Goal: Browse casually

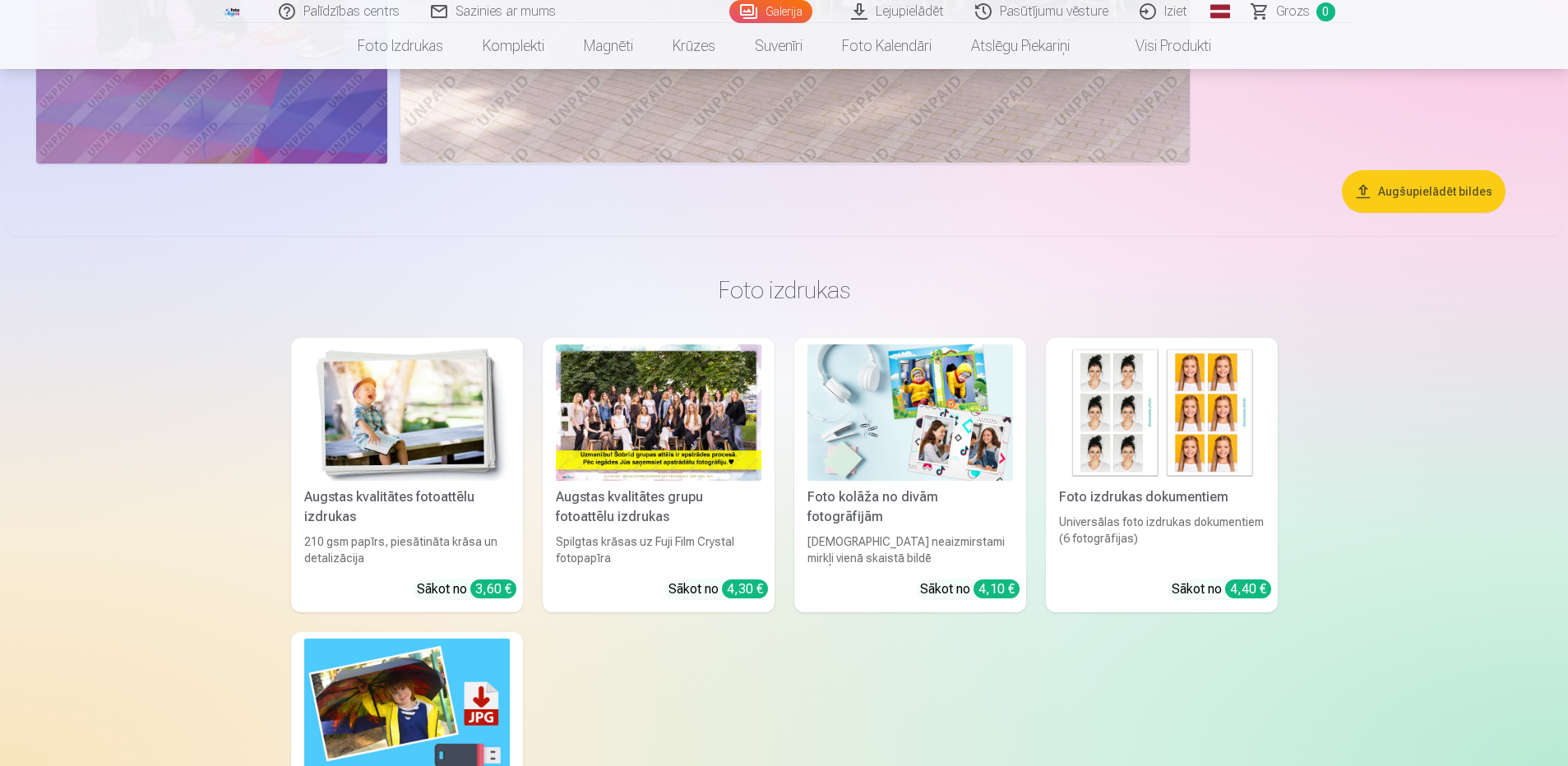
scroll to position [1480, 0]
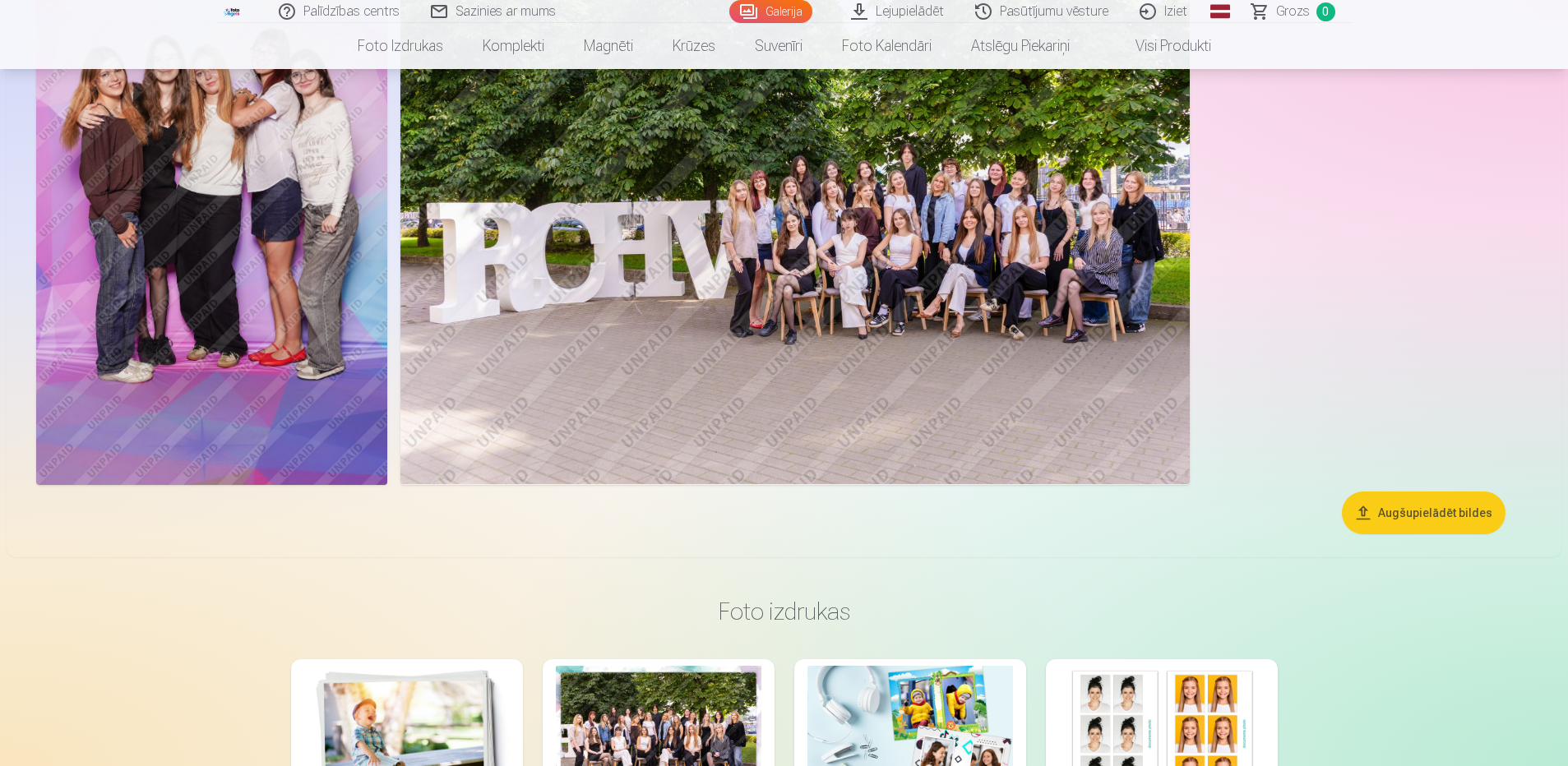
click at [872, 336] on img at bounding box center [795, 221] width 789 height 526
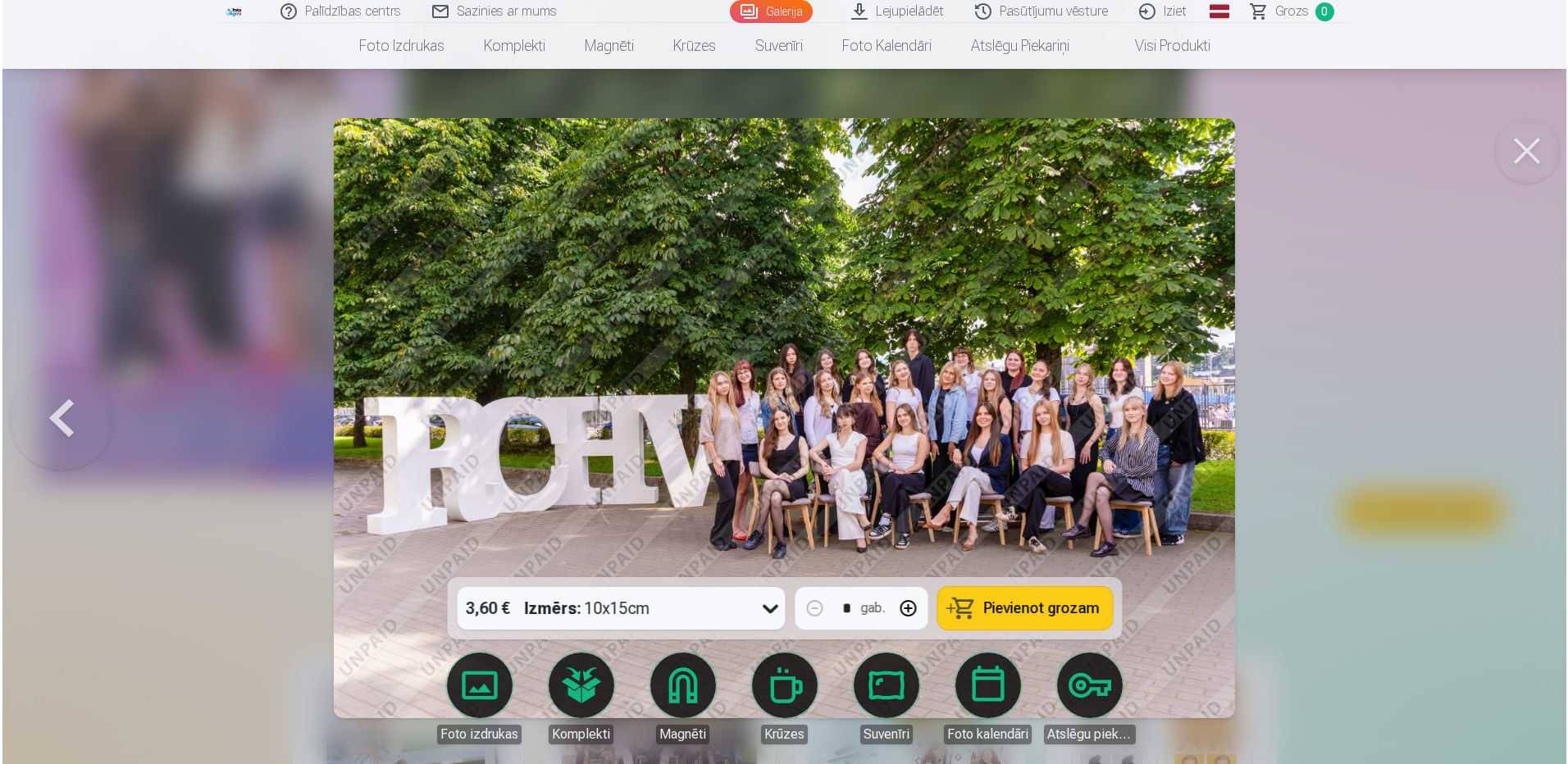
scroll to position [1480, 0]
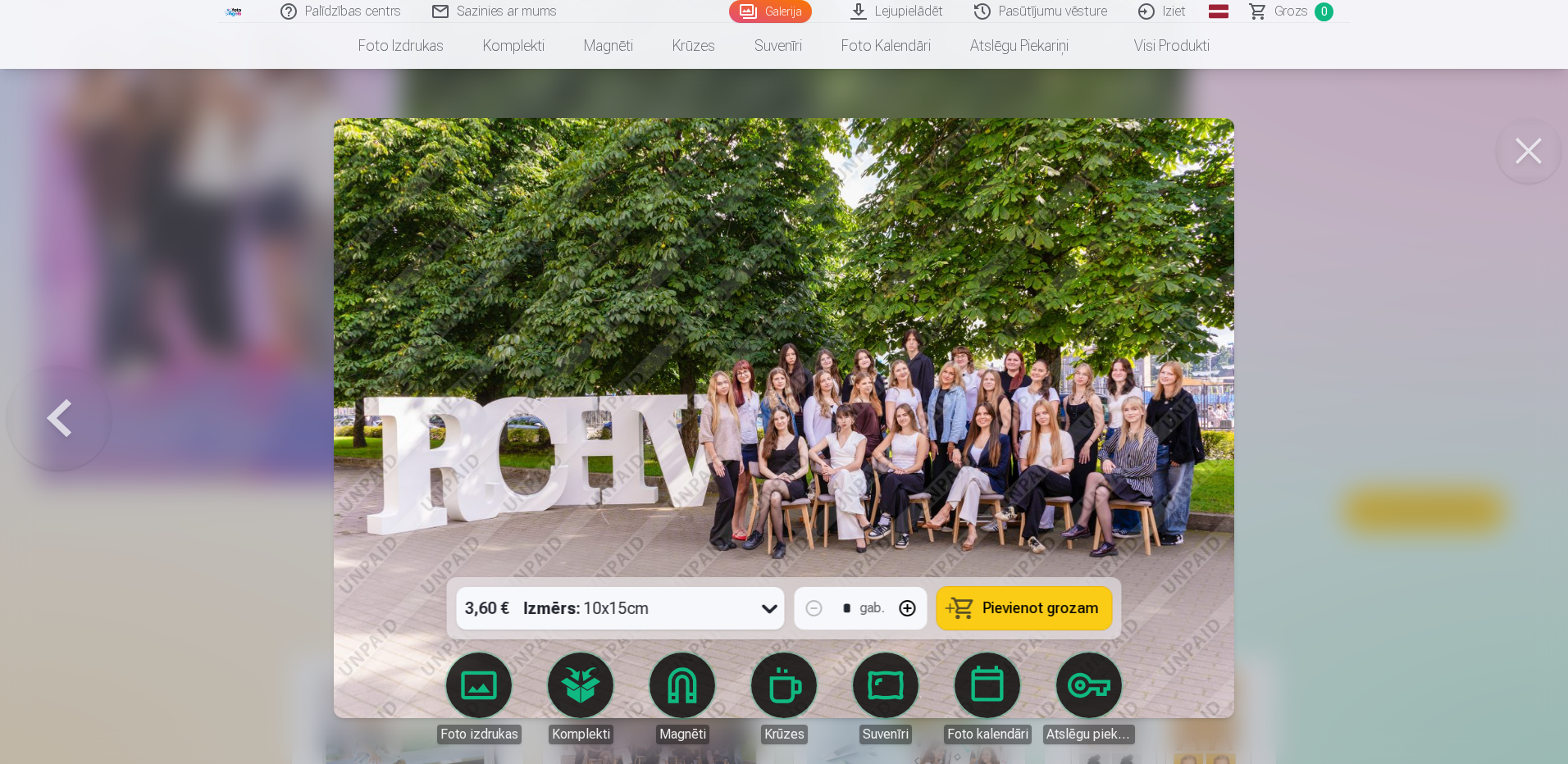
click at [939, 399] on img at bounding box center [784, 419] width 900 height 600
click at [1517, 140] on button at bounding box center [1529, 151] width 65 height 65
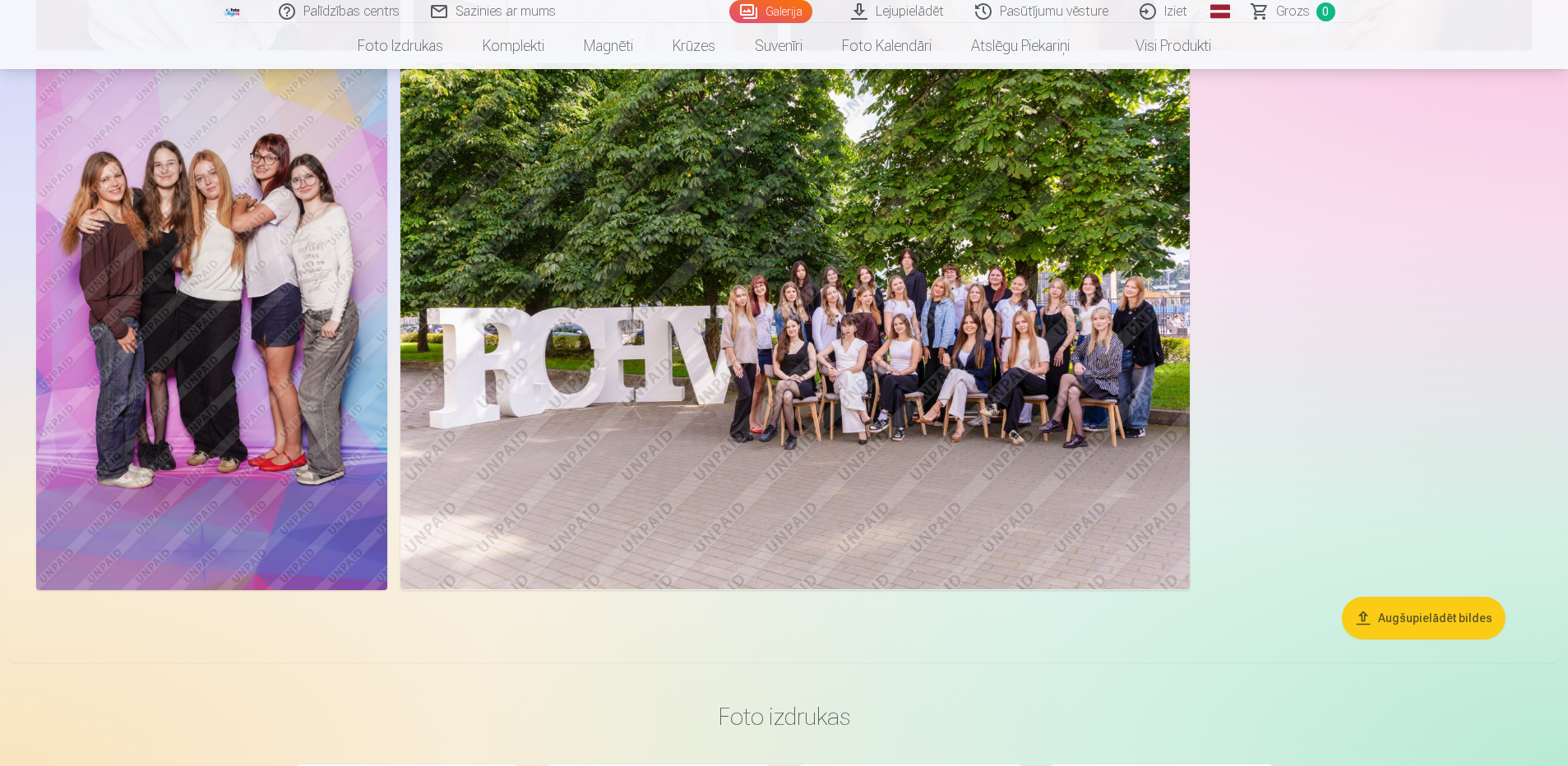
scroll to position [1398, 0]
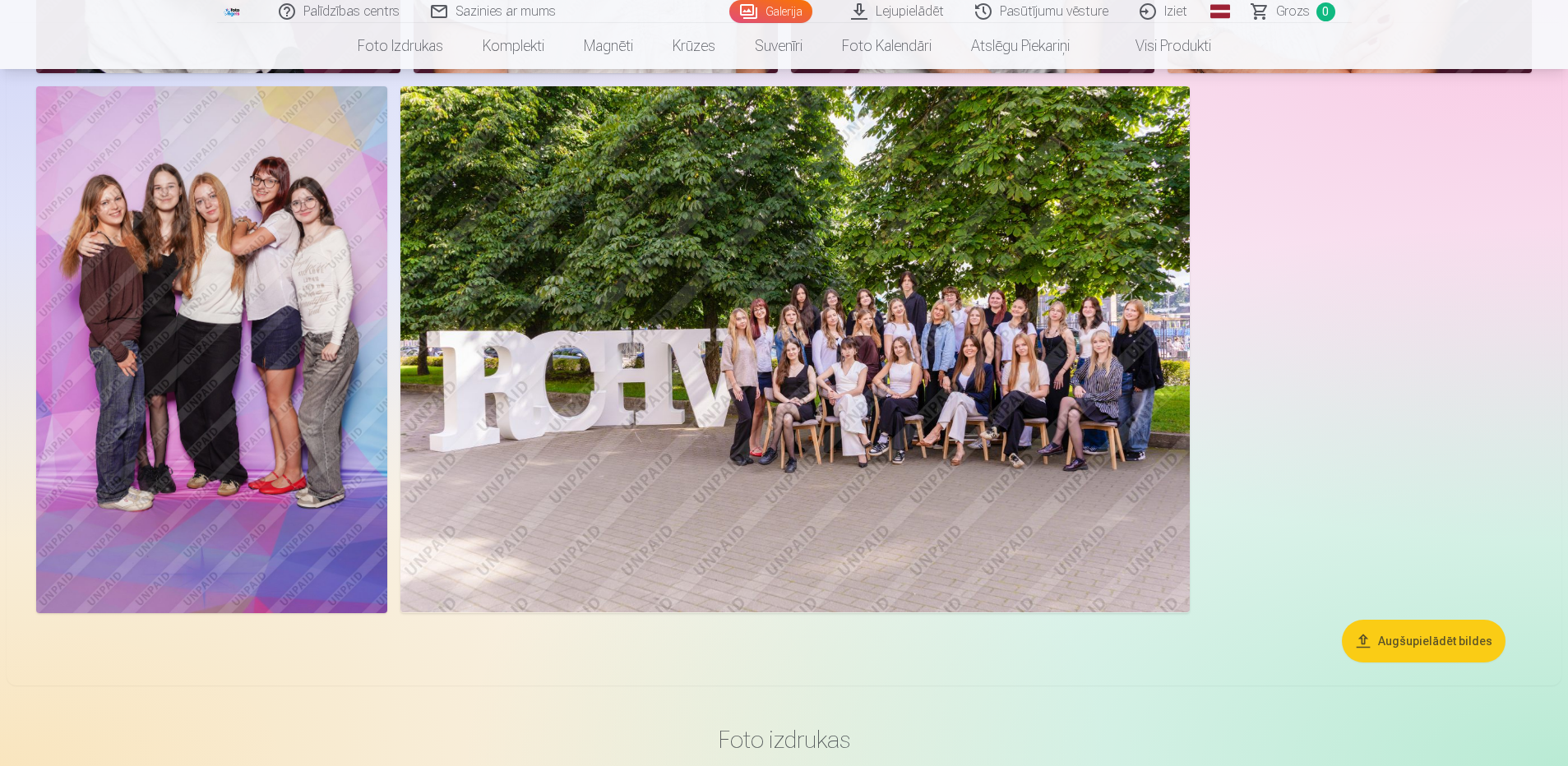
click at [419, 350] on img at bounding box center [795, 349] width 789 height 526
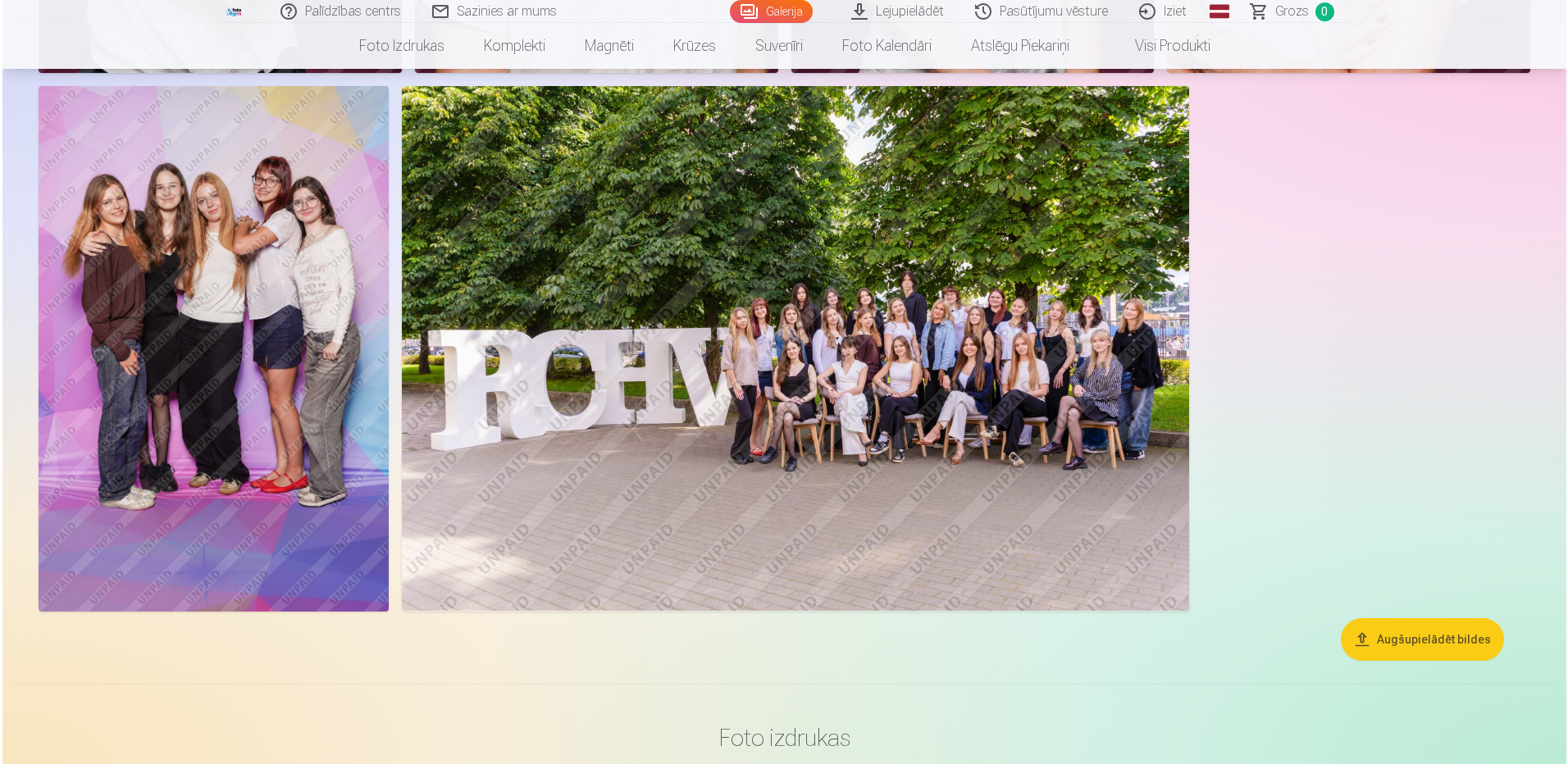
scroll to position [1313, 0]
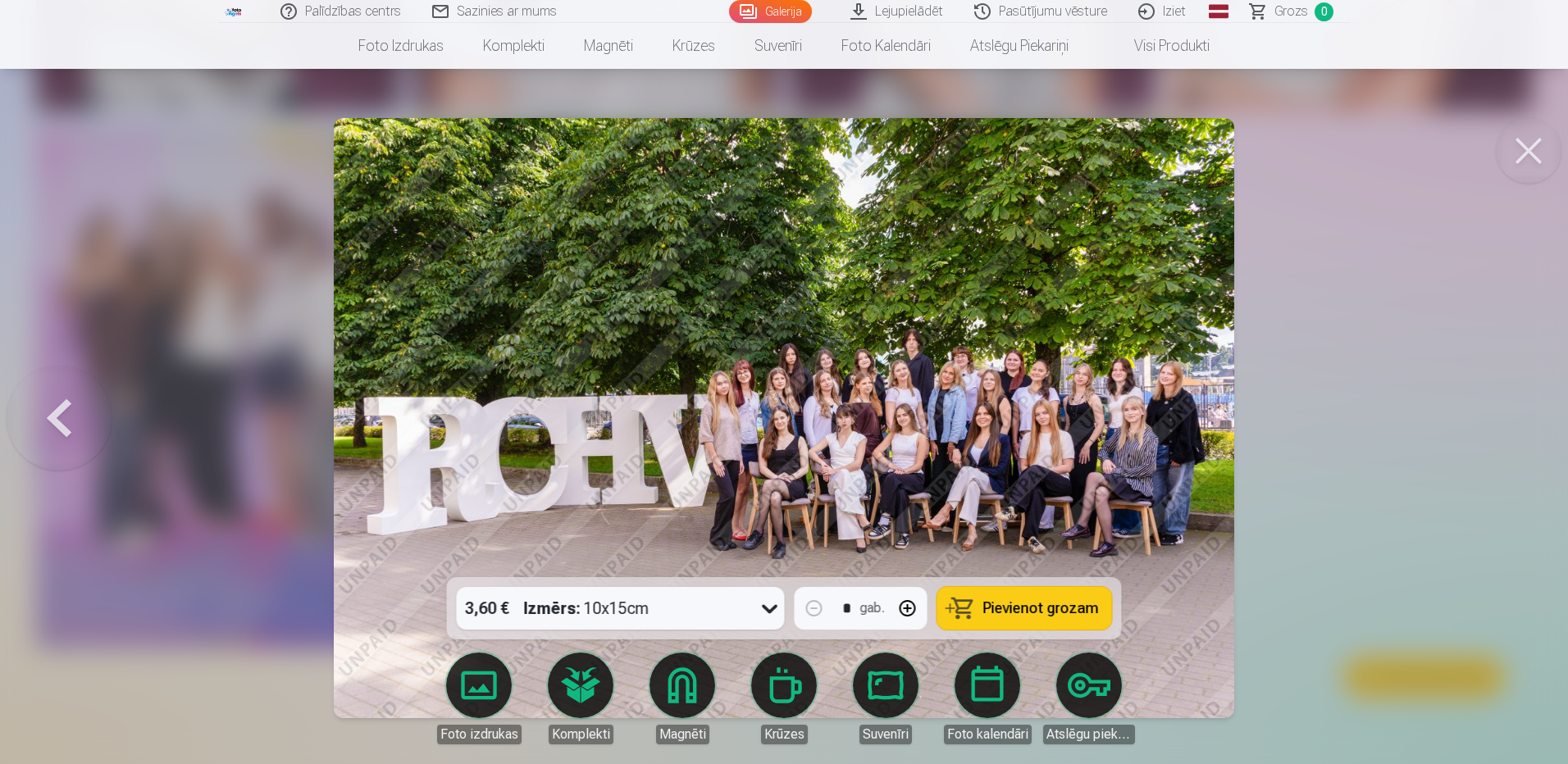
click at [1551, 164] on button at bounding box center [1529, 151] width 65 height 65
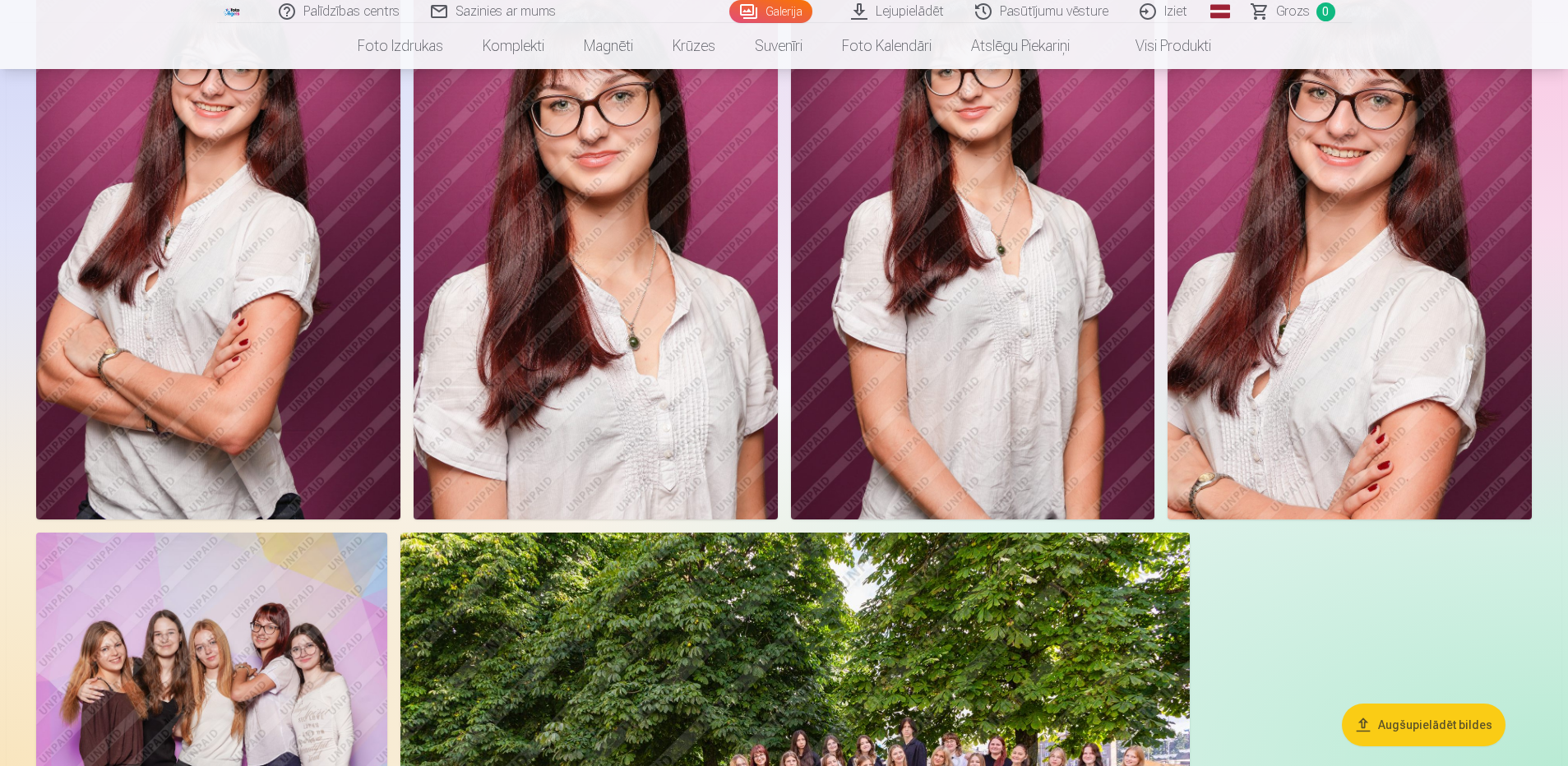
scroll to position [904, 0]
